Goal: Information Seeking & Learning: Learn about a topic

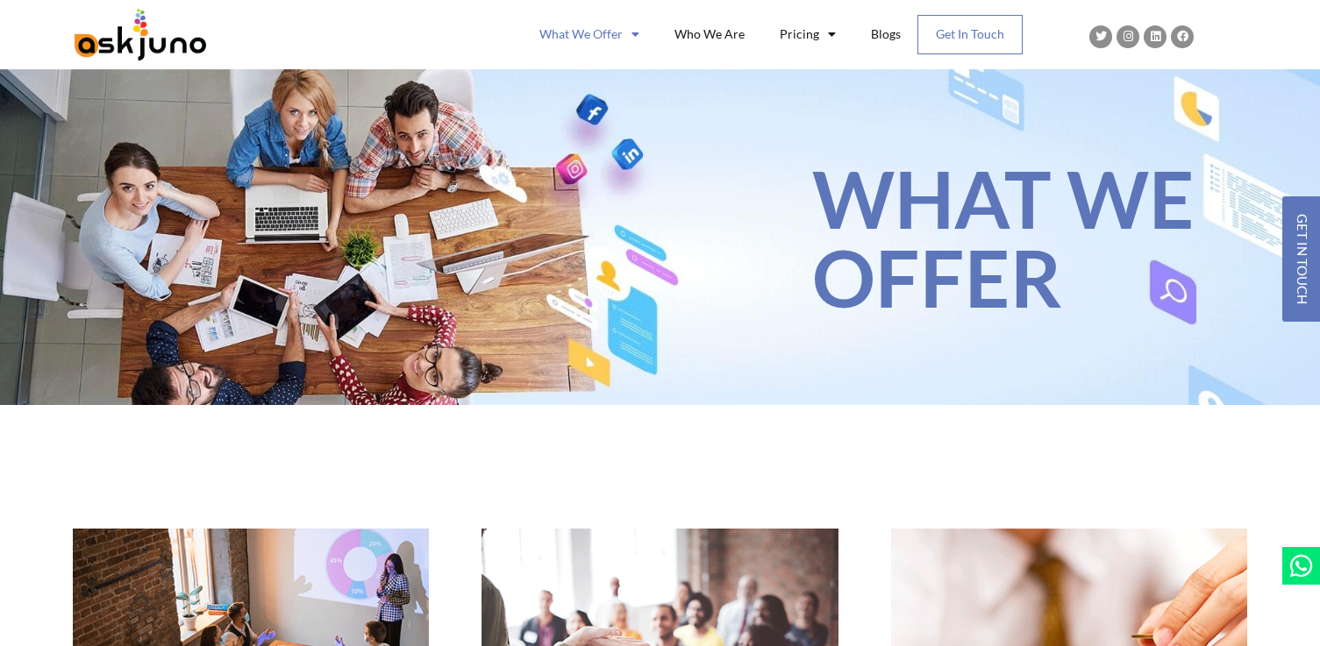
click at [968, 28] on link "Get In Touch" at bounding box center [970, 35] width 104 height 38
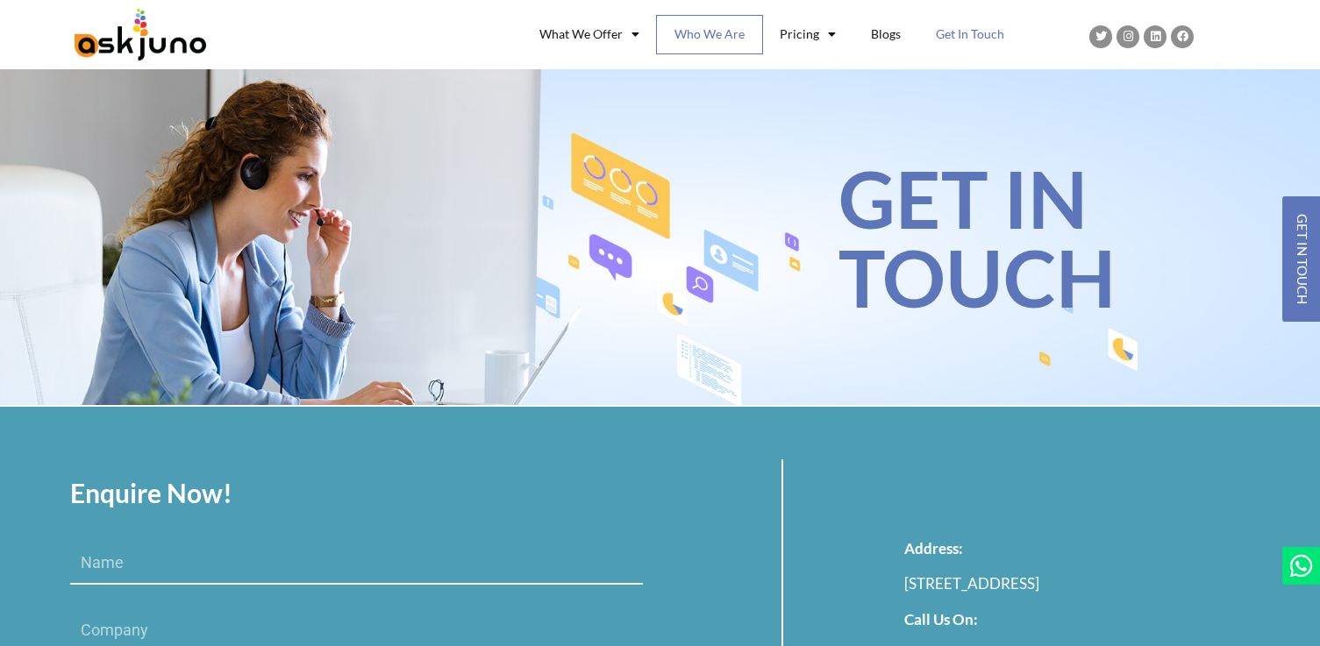
click at [697, 41] on link "Who We Are" at bounding box center [709, 35] width 105 height 38
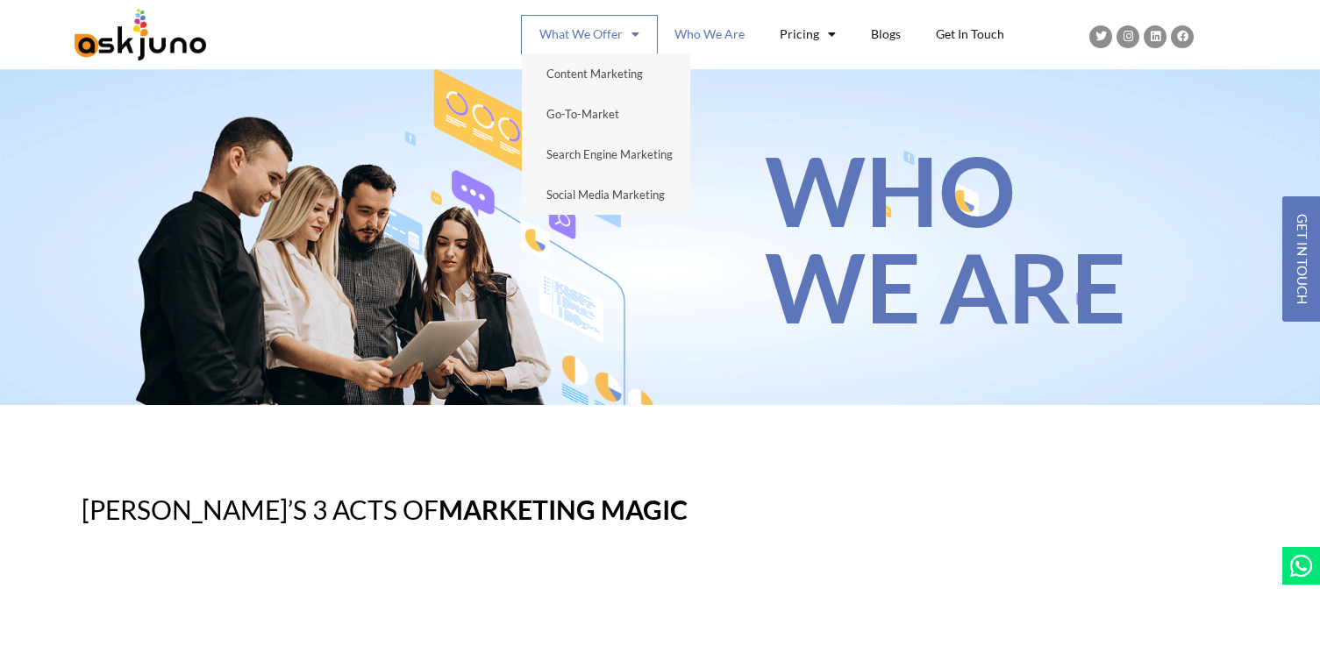
click at [567, 38] on link "What We Offer" at bounding box center [589, 35] width 135 height 38
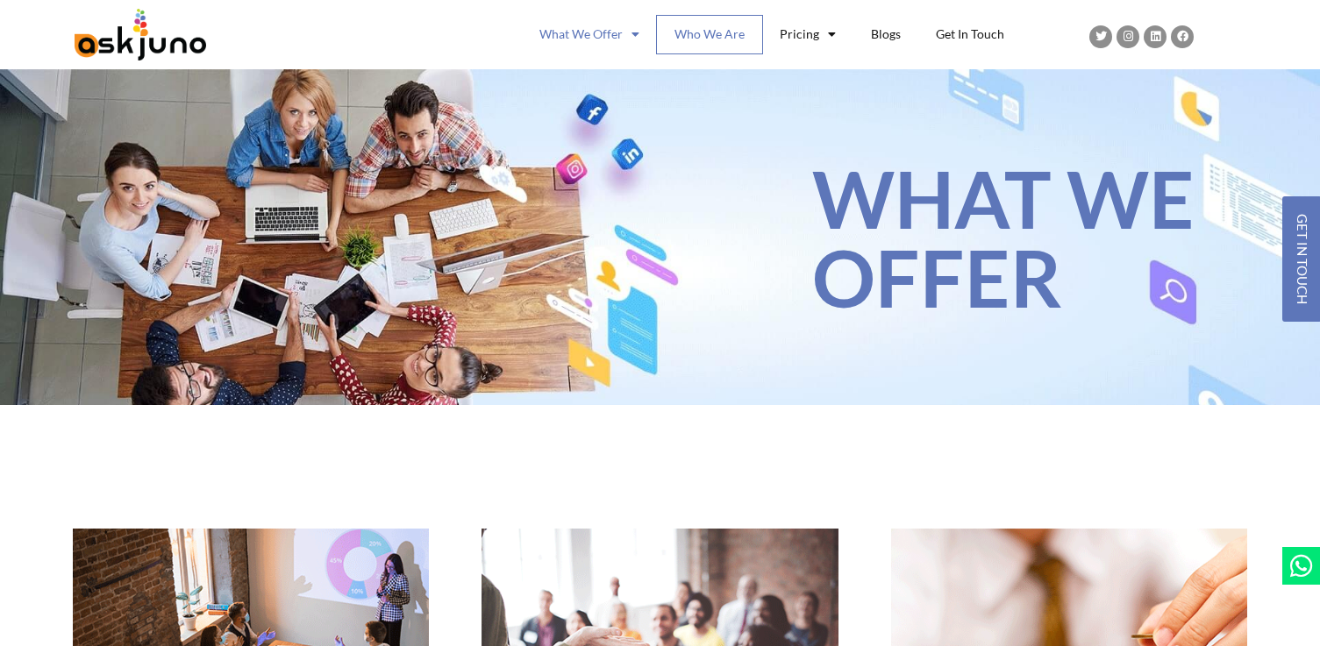
click at [720, 35] on link "Who We Are" at bounding box center [709, 35] width 105 height 38
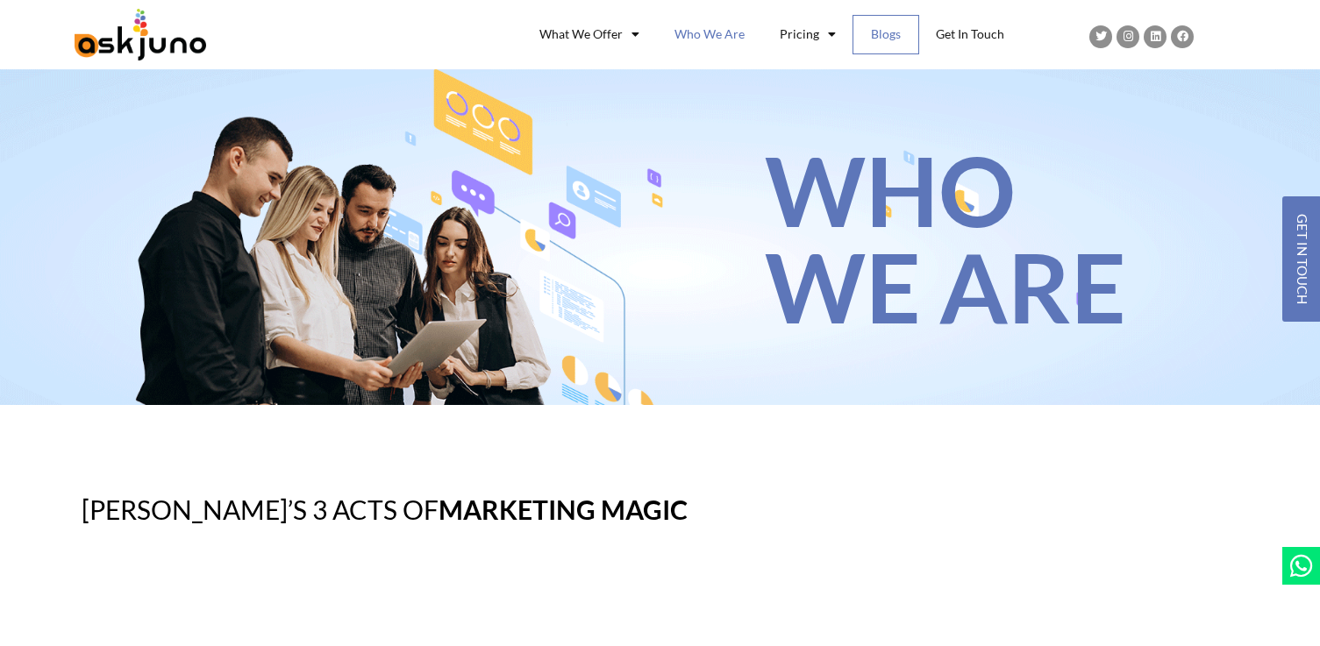
click at [890, 33] on link "Blogs" at bounding box center [886, 35] width 65 height 38
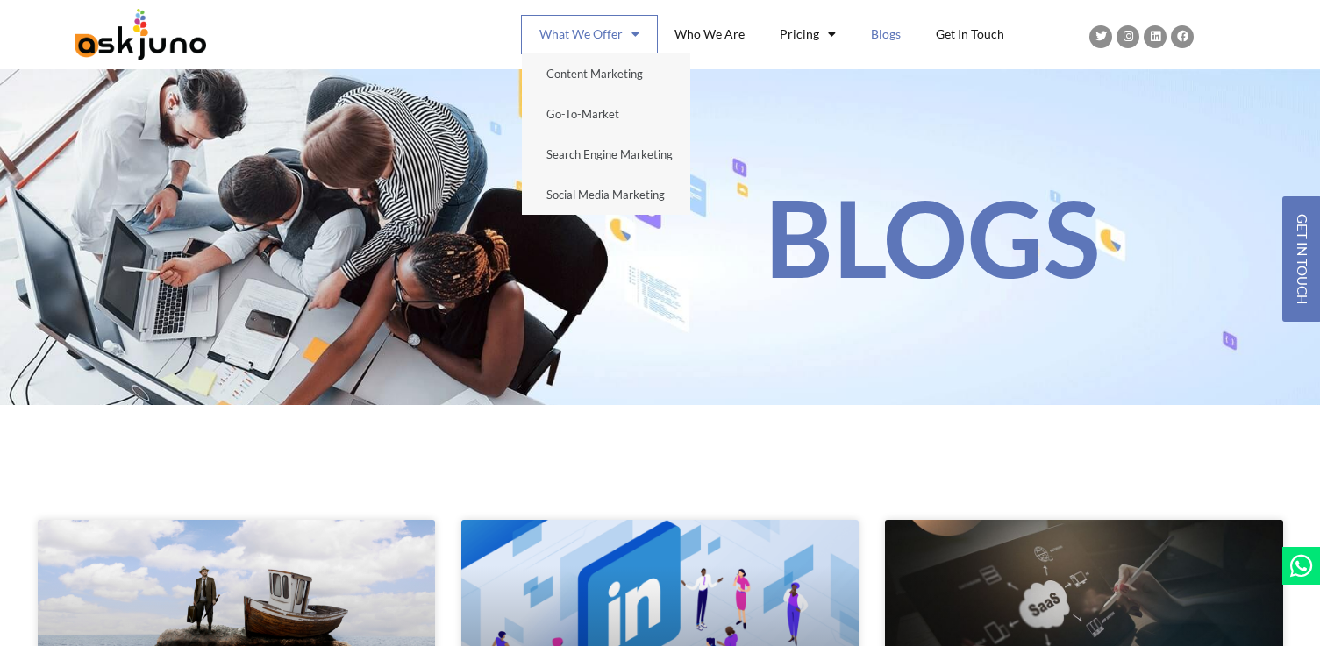
click at [596, 39] on link "What We Offer" at bounding box center [589, 35] width 135 height 38
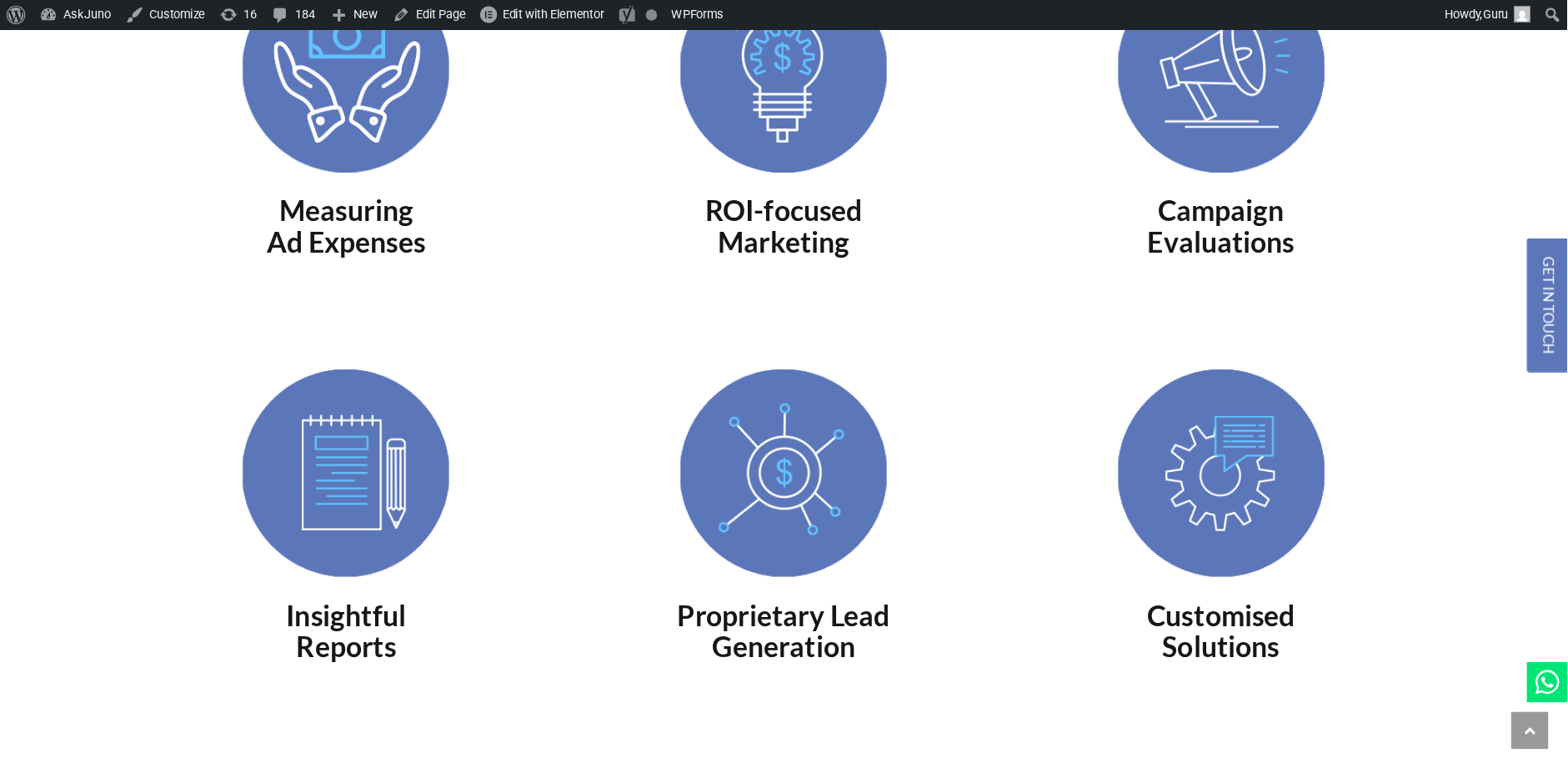
scroll to position [3298, 0]
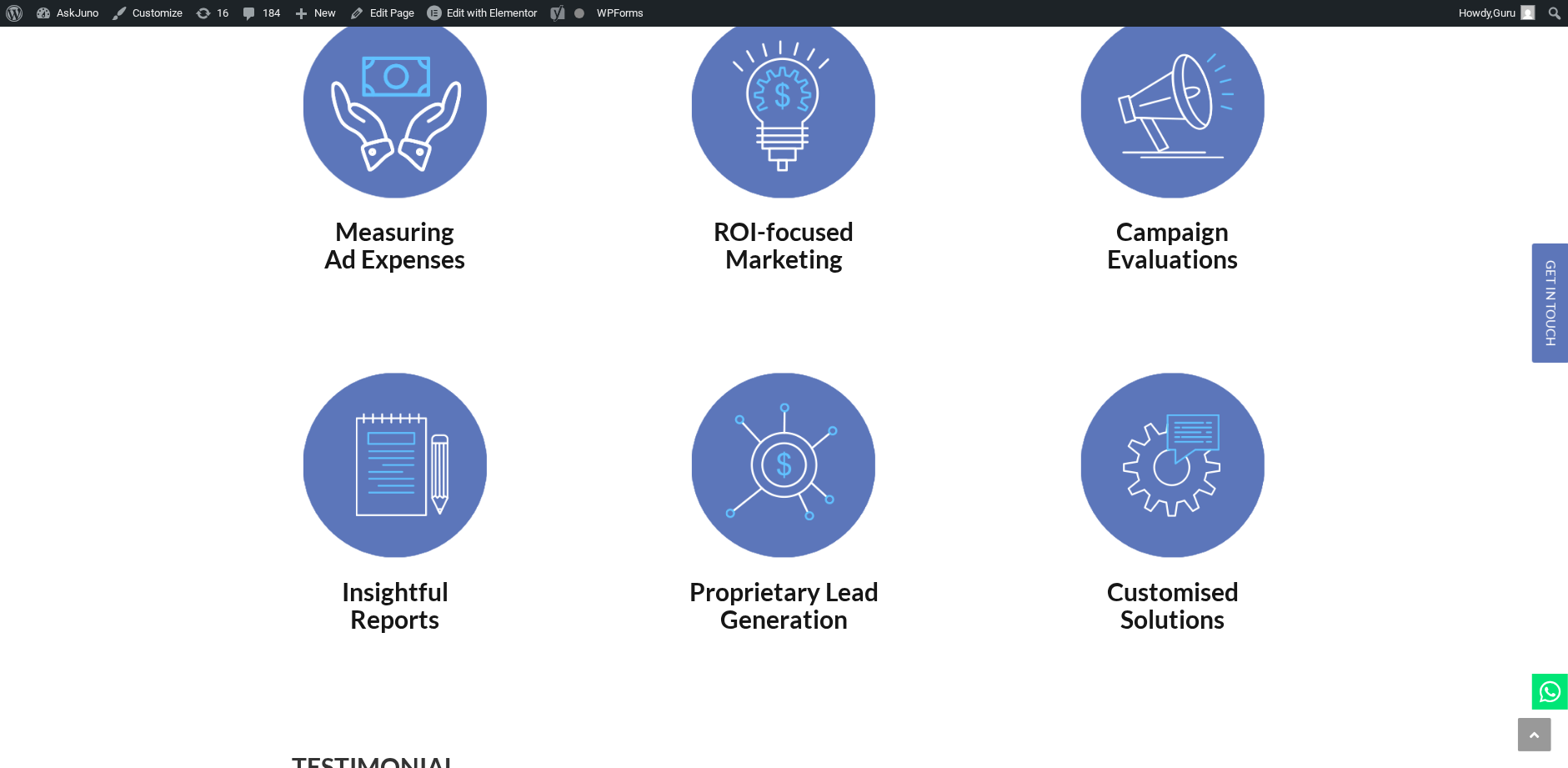
click at [800, 328] on div "ROI-focused Marketing" at bounding box center [784, 151] width 390 height 359
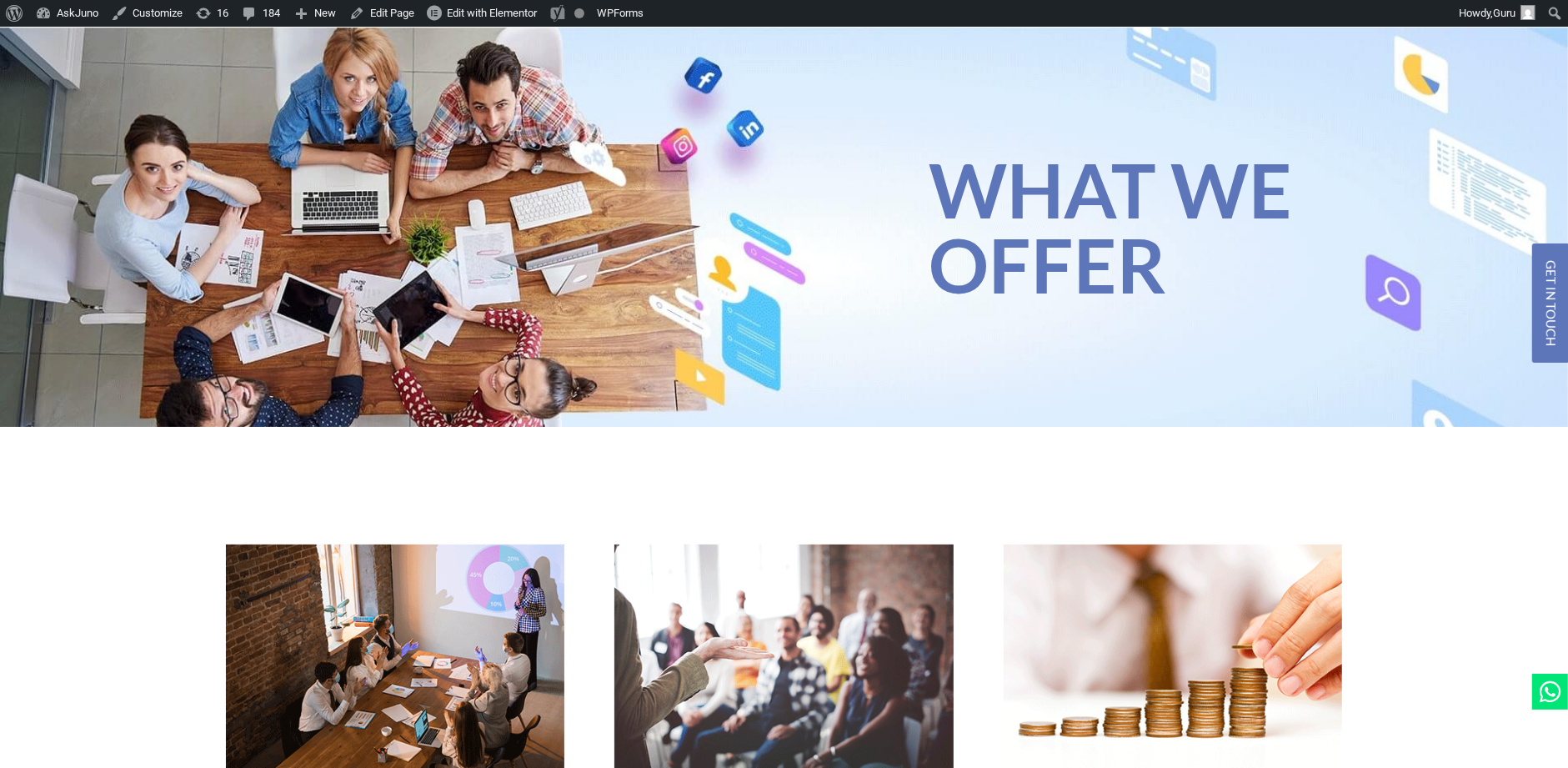
scroll to position [0, 0]
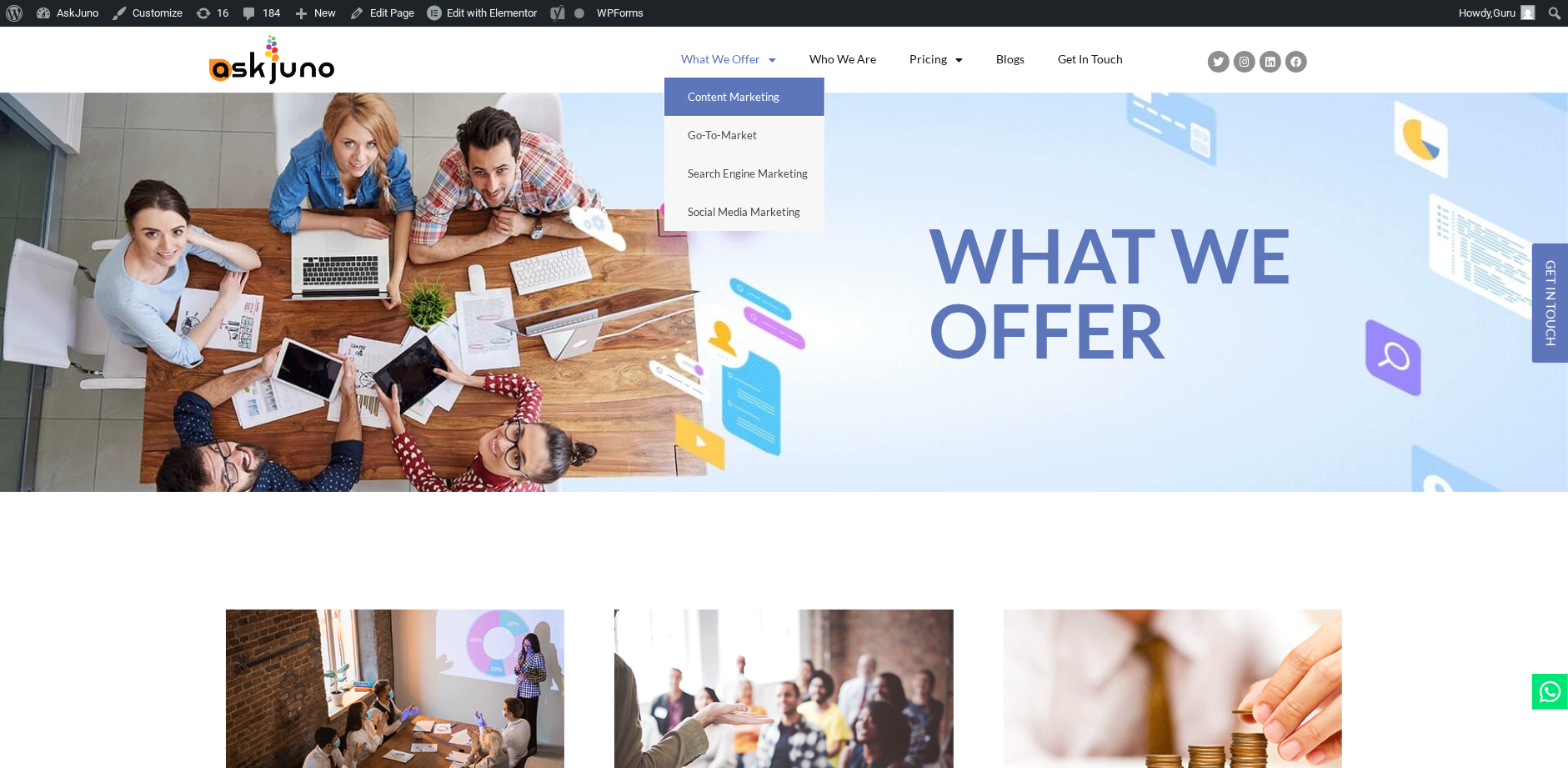
click at [735, 93] on link "Content Marketing" at bounding box center [744, 97] width 160 height 38
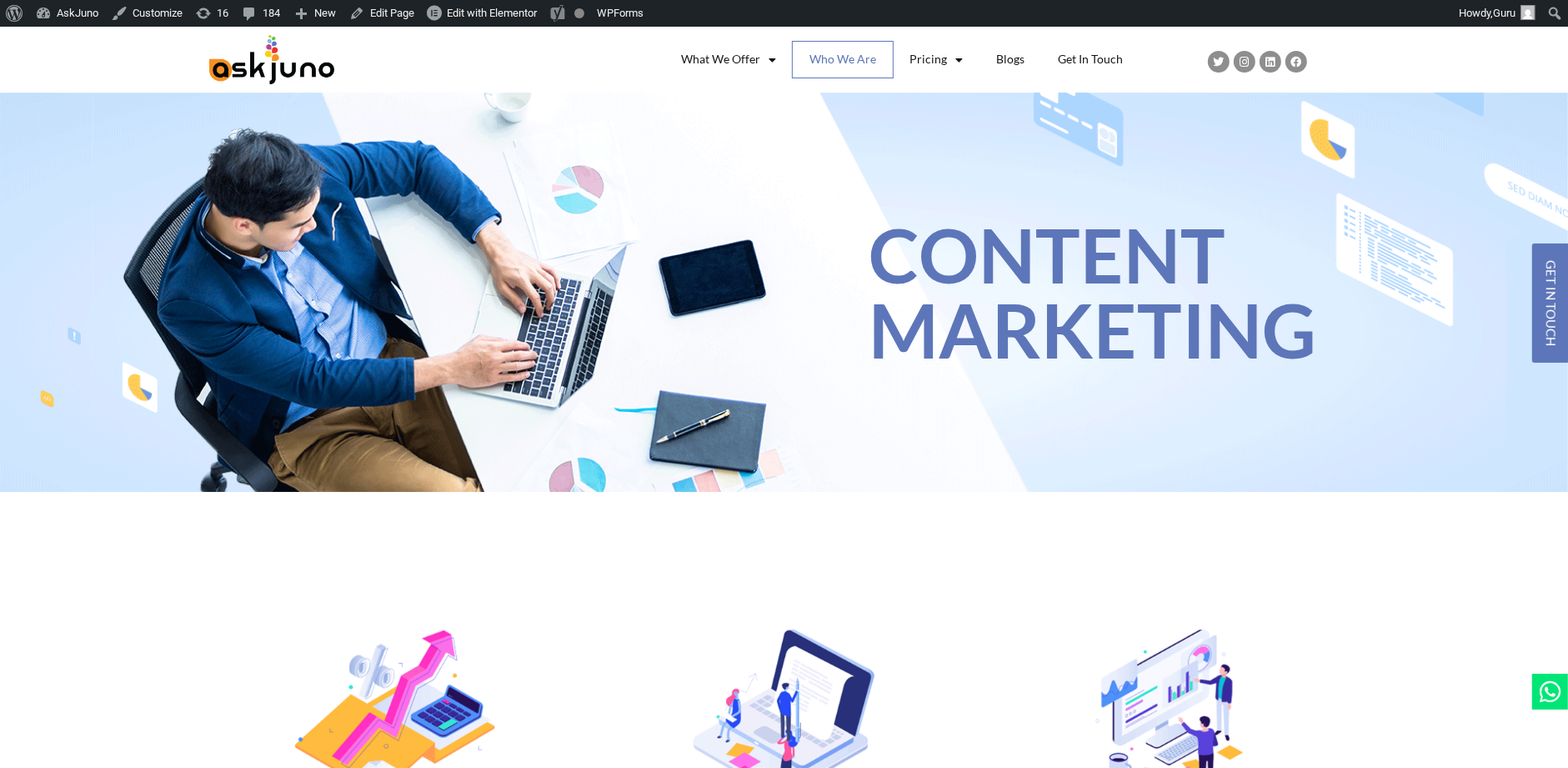
click at [832, 53] on link "Who We Are" at bounding box center [842, 60] width 100 height 36
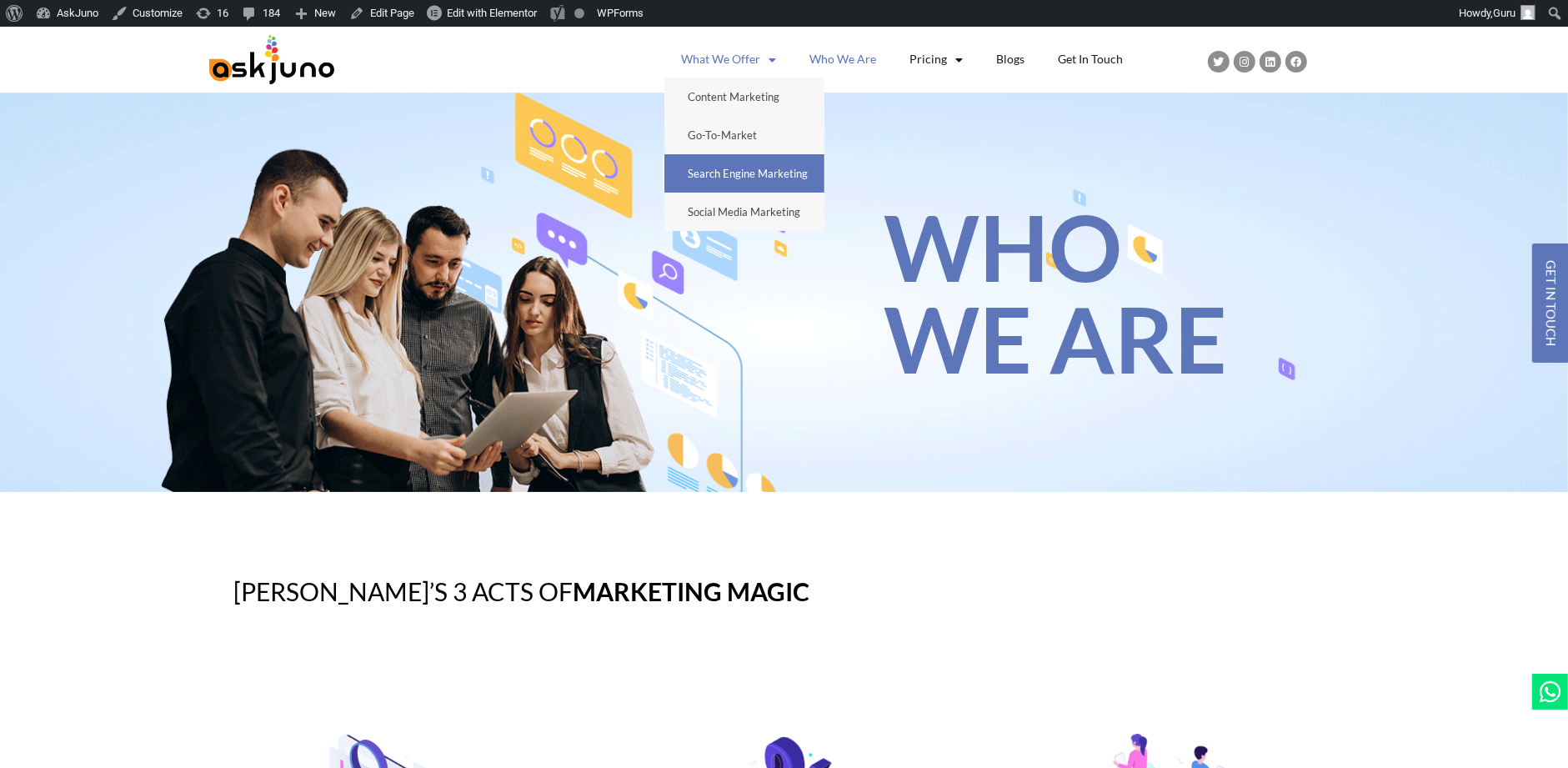
click at [725, 162] on link "Search Engine Marketing" at bounding box center [744, 173] width 160 height 38
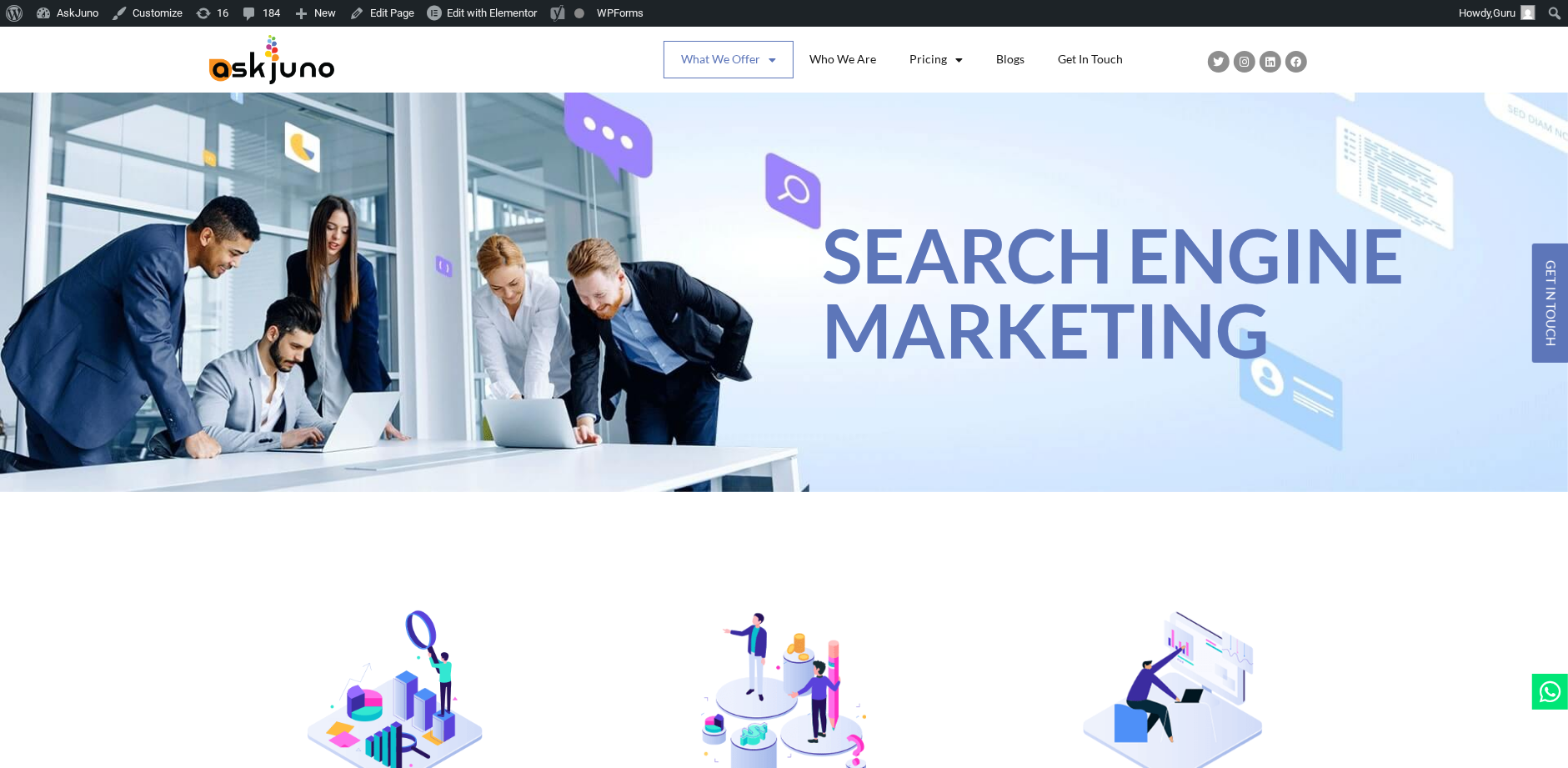
click at [722, 60] on link "What We Offer" at bounding box center [728, 60] width 128 height 36
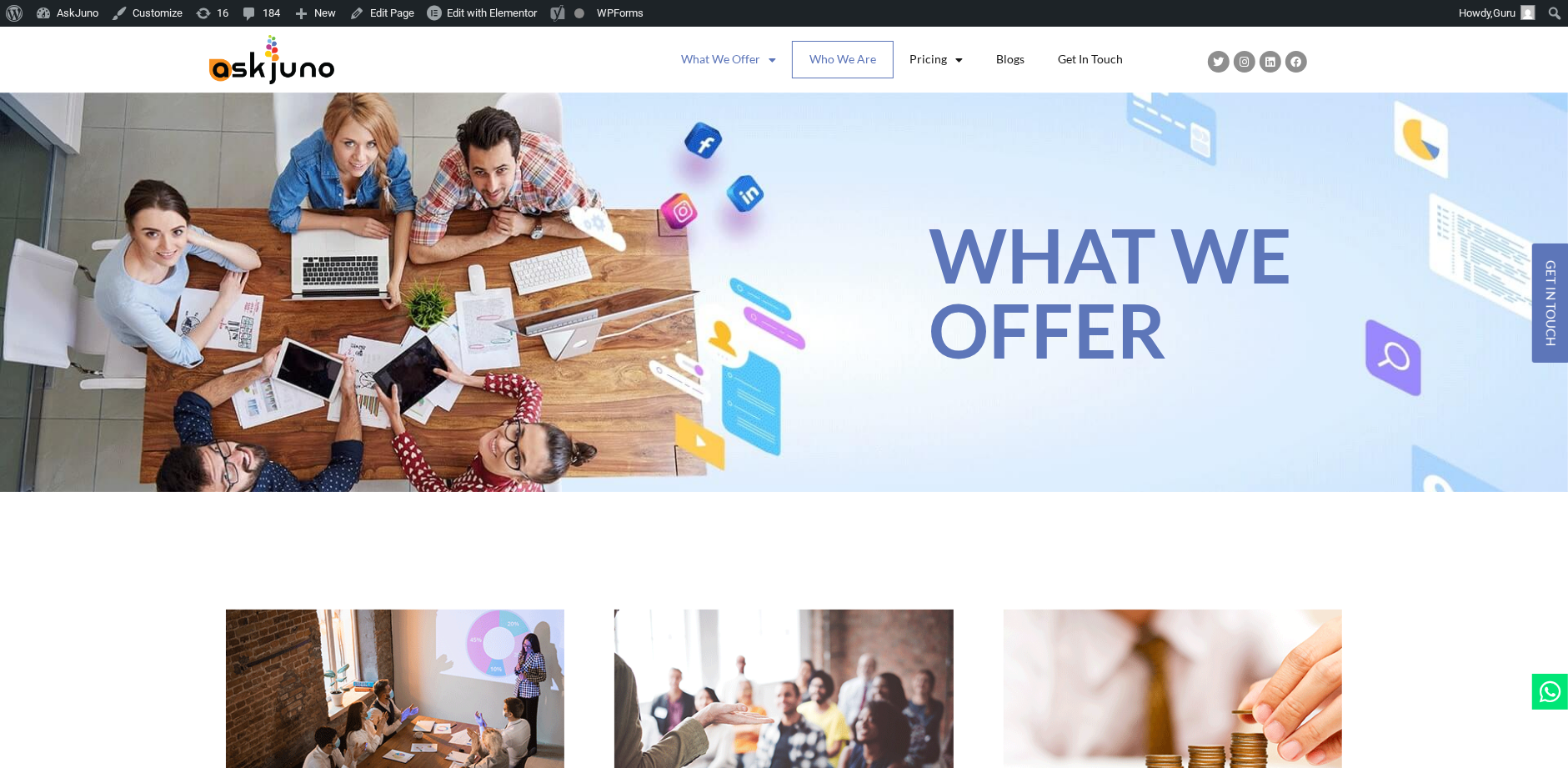
click at [836, 50] on link "Who We Are" at bounding box center [842, 60] width 100 height 36
